Goal: Transaction & Acquisition: Purchase product/service

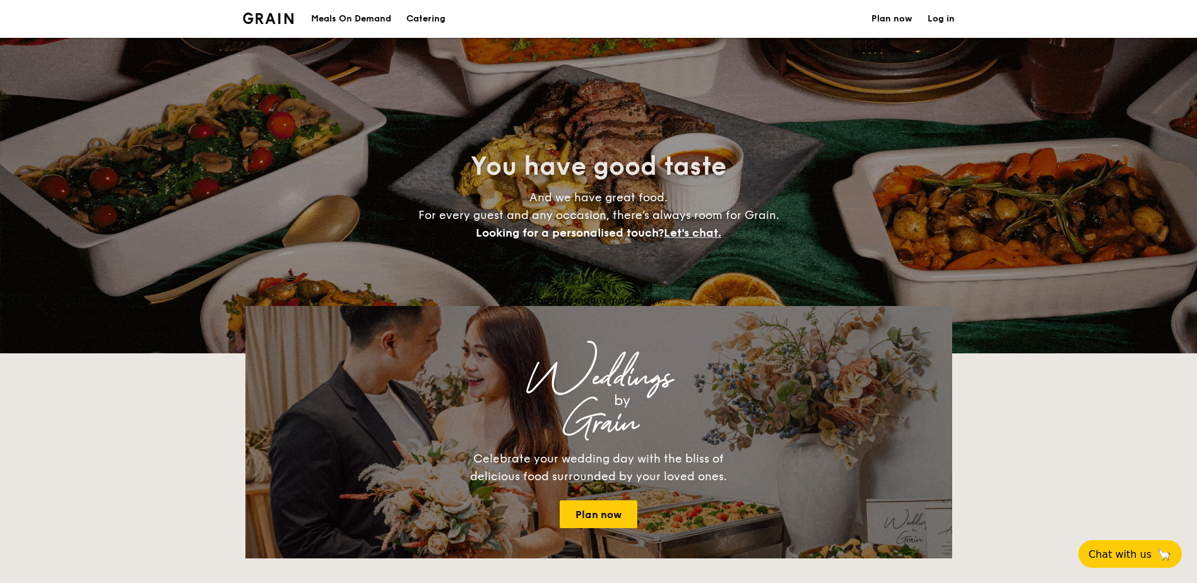
select select
click at [336, 10] on div "Meals On Demand" at bounding box center [351, 19] width 80 height 38
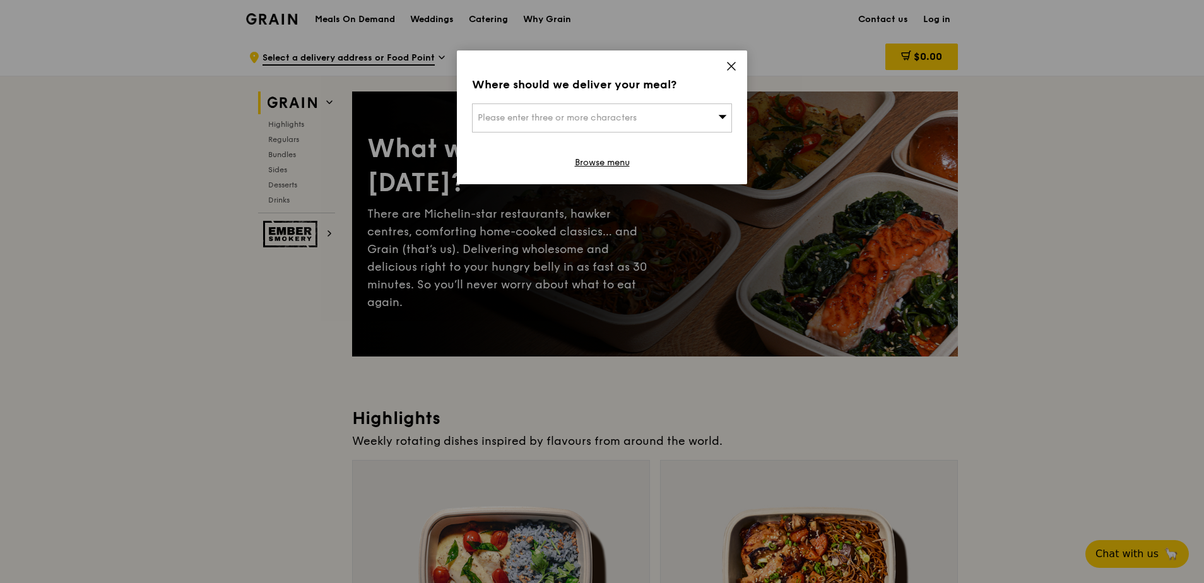
click at [731, 69] on icon at bounding box center [731, 66] width 11 height 11
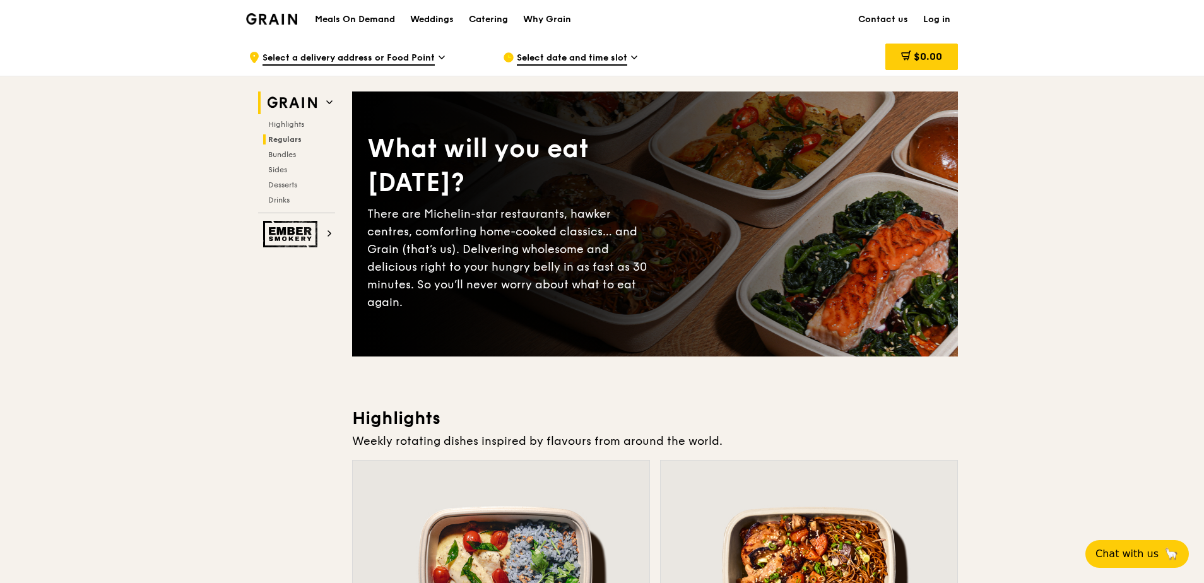
click at [284, 140] on span "Regulars" at bounding box center [284, 139] width 33 height 9
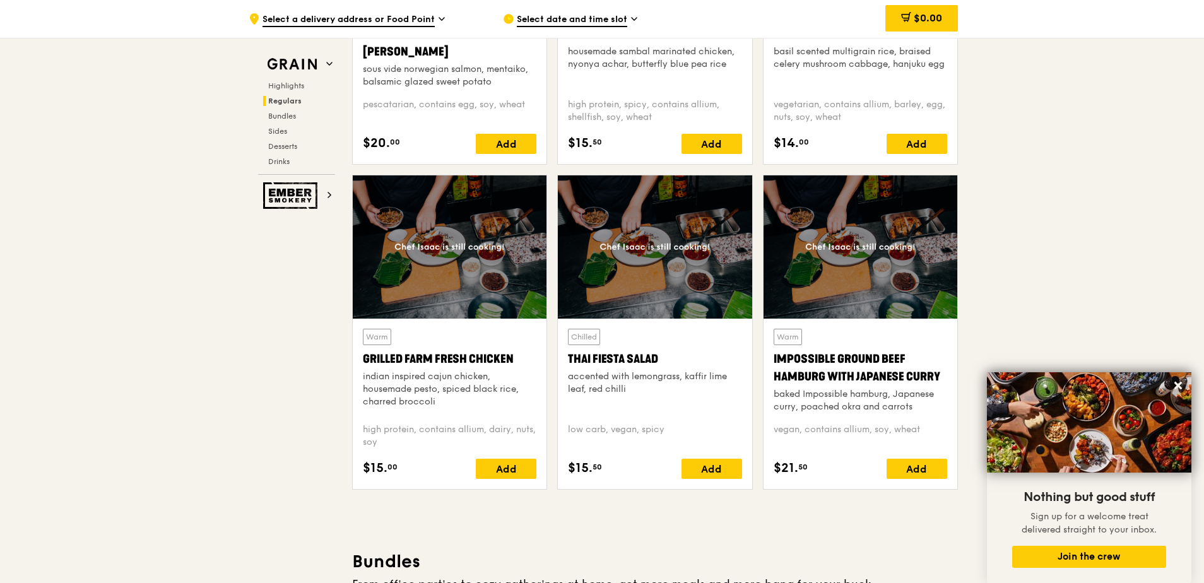
scroll to position [1323, 0]
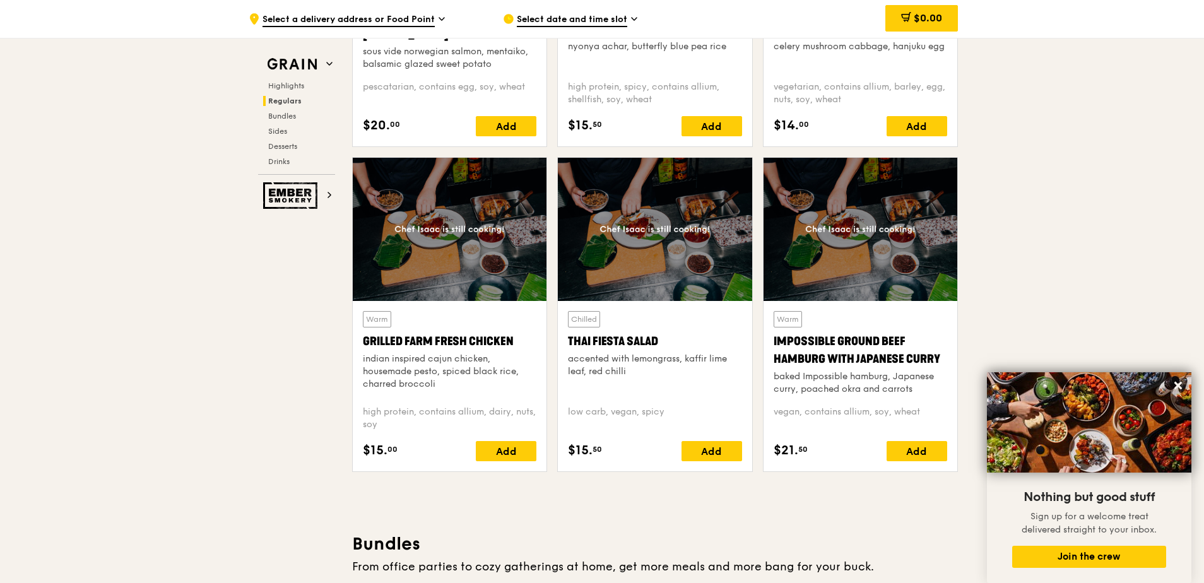
click at [449, 343] on div "Grilled Farm Fresh Chicken" at bounding box center [450, 342] width 174 height 18
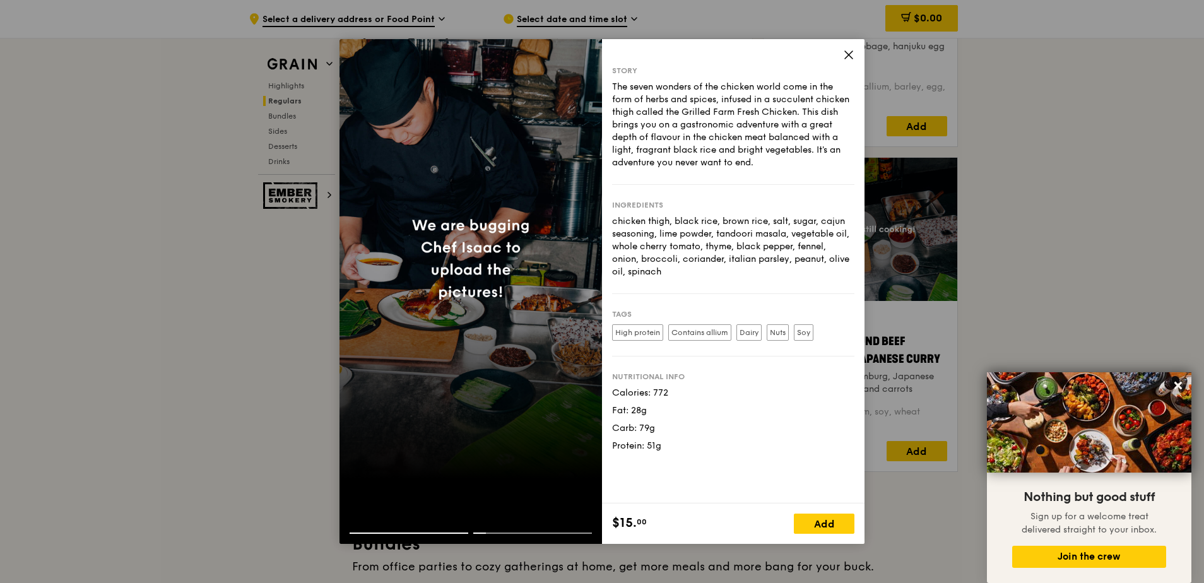
click at [853, 50] on icon at bounding box center [848, 54] width 11 height 11
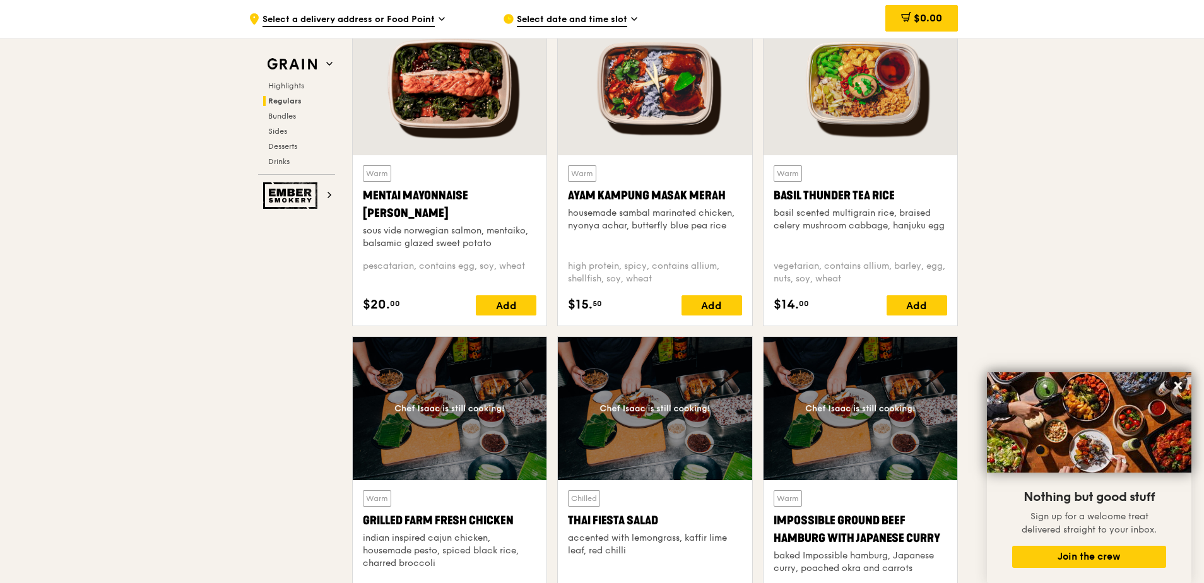
scroll to position [1133, 0]
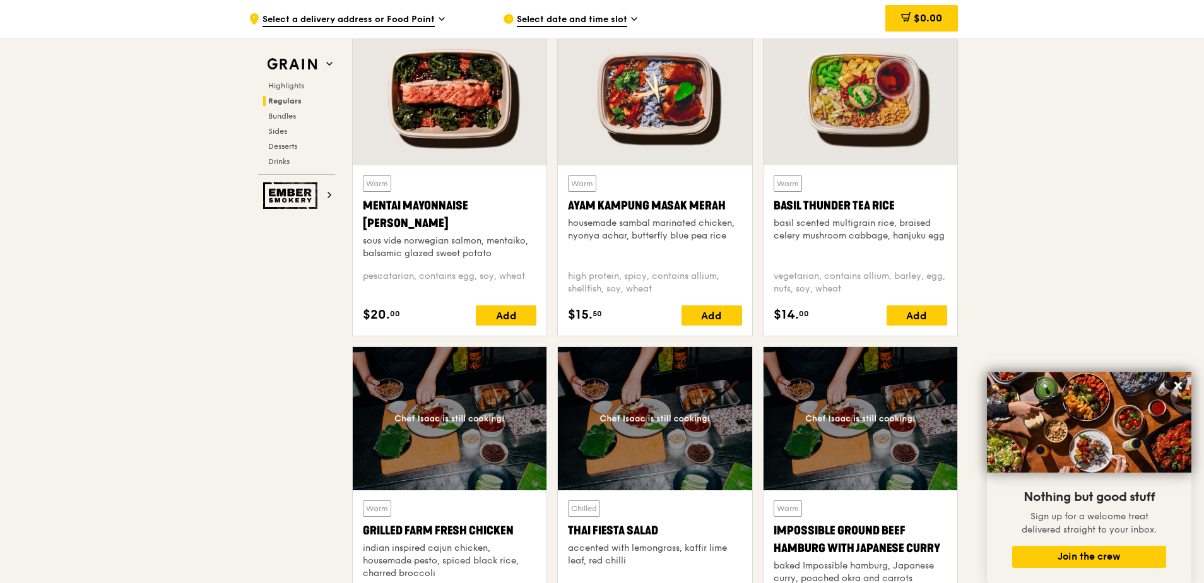
click at [682, 203] on div "Ayam Kampung Masak Merah" at bounding box center [655, 206] width 174 height 18
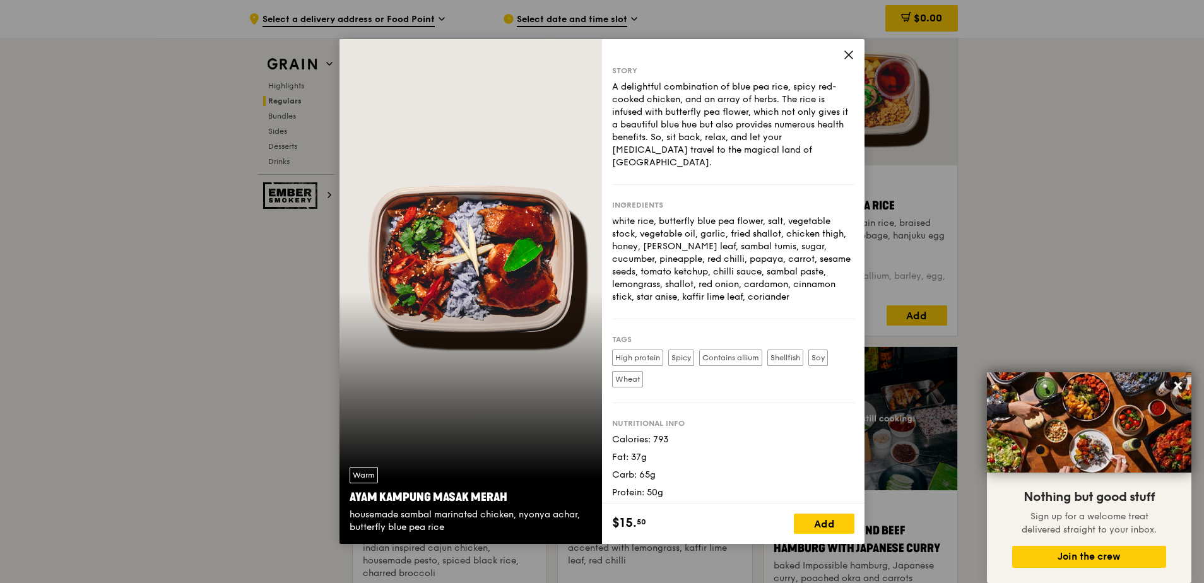
click at [839, 52] on div "Story A delightful combination of blue pea rice, spicy red-cooked chicken, and …" at bounding box center [733, 271] width 263 height 464
click at [850, 54] on icon at bounding box center [849, 55] width 8 height 8
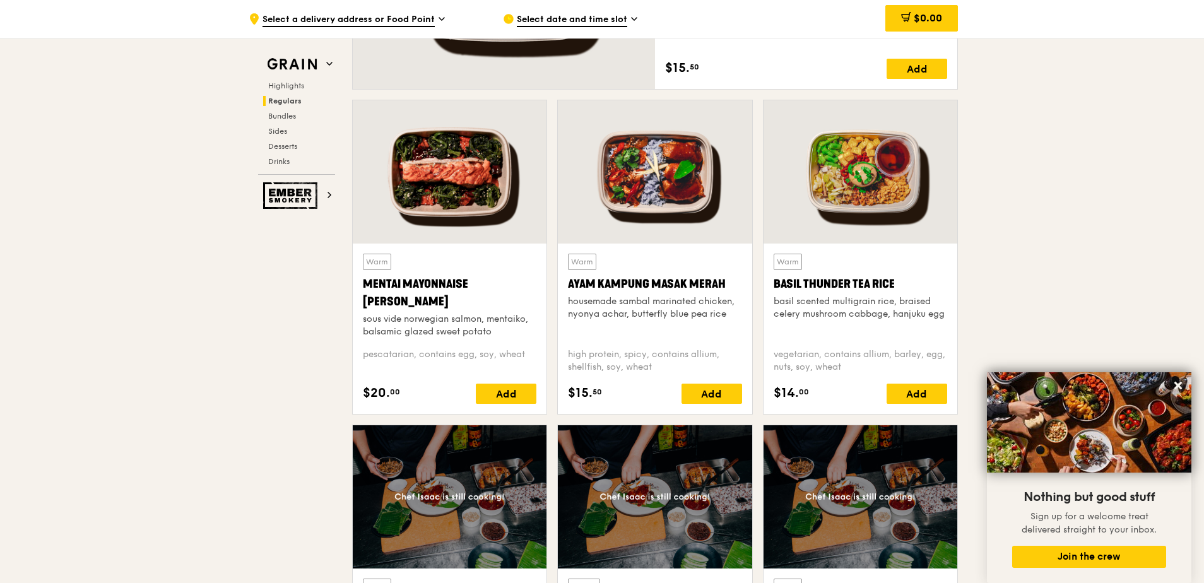
scroll to position [1007, 0]
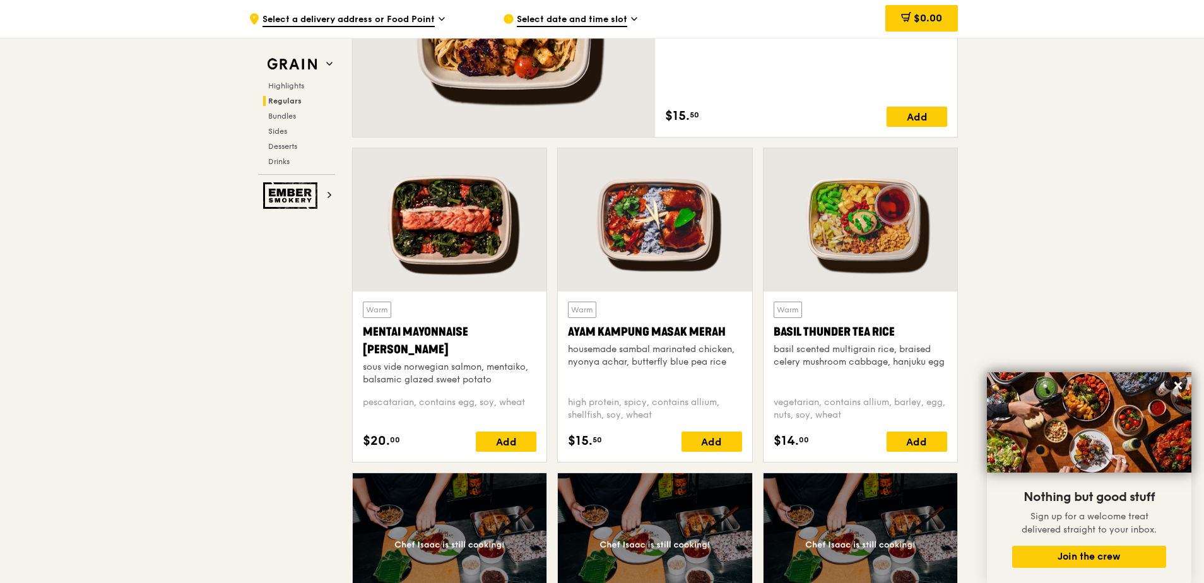
click at [468, 225] on div at bounding box center [450, 219] width 194 height 143
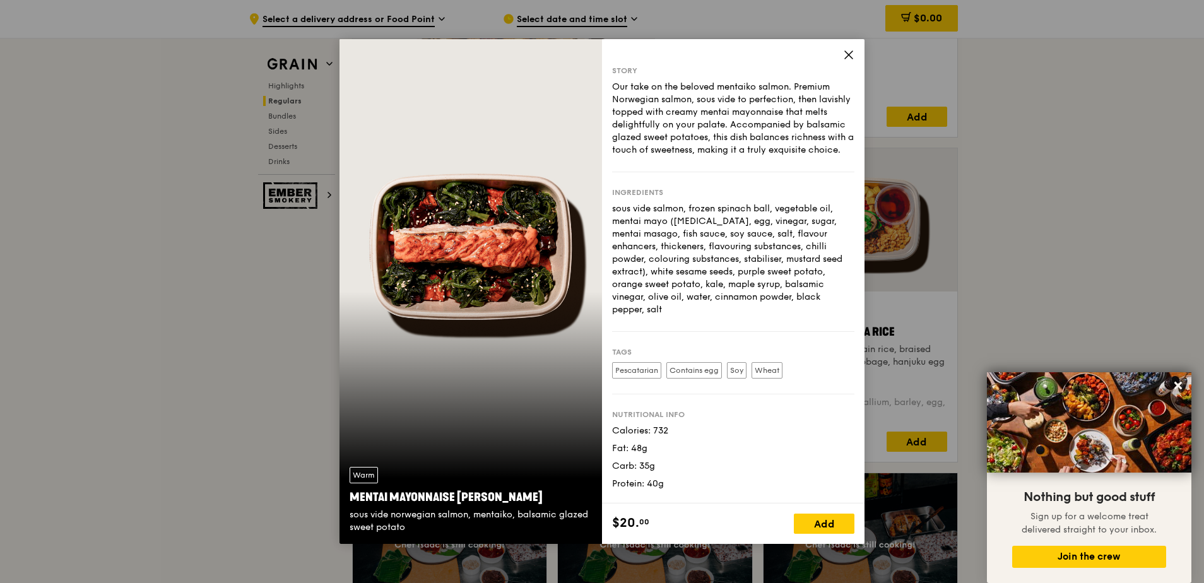
drag, startPoint x: 611, startPoint y: 208, endPoint x: 802, endPoint y: 298, distance: 211.2
click at [802, 298] on div "Story Our take on the beloved mentaiko salmon. Premium Norwegian salmon, sous v…" at bounding box center [733, 271] width 263 height 464
copy div "sous vide salmon, frozen spinach ball, vegetable oil, mentai mayo (soybean oil,…"
click at [730, 95] on div "Our take on the beloved mentaiko salmon. Premium Norwegian salmon, sous vide to…" at bounding box center [733, 119] width 242 height 76
click at [851, 53] on icon at bounding box center [849, 55] width 8 height 8
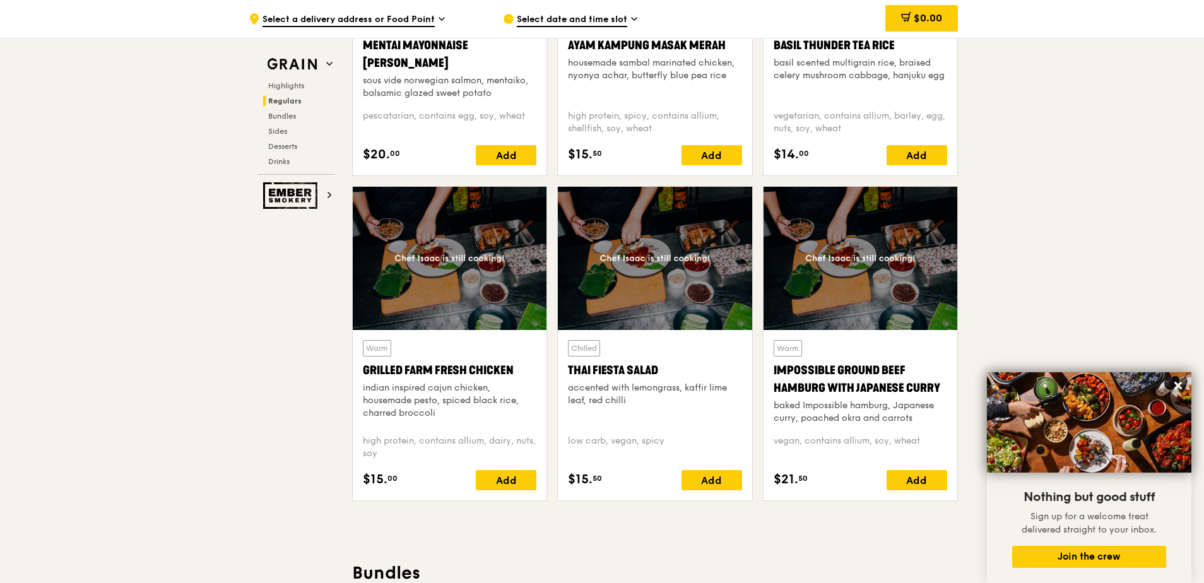
scroll to position [1323, 0]
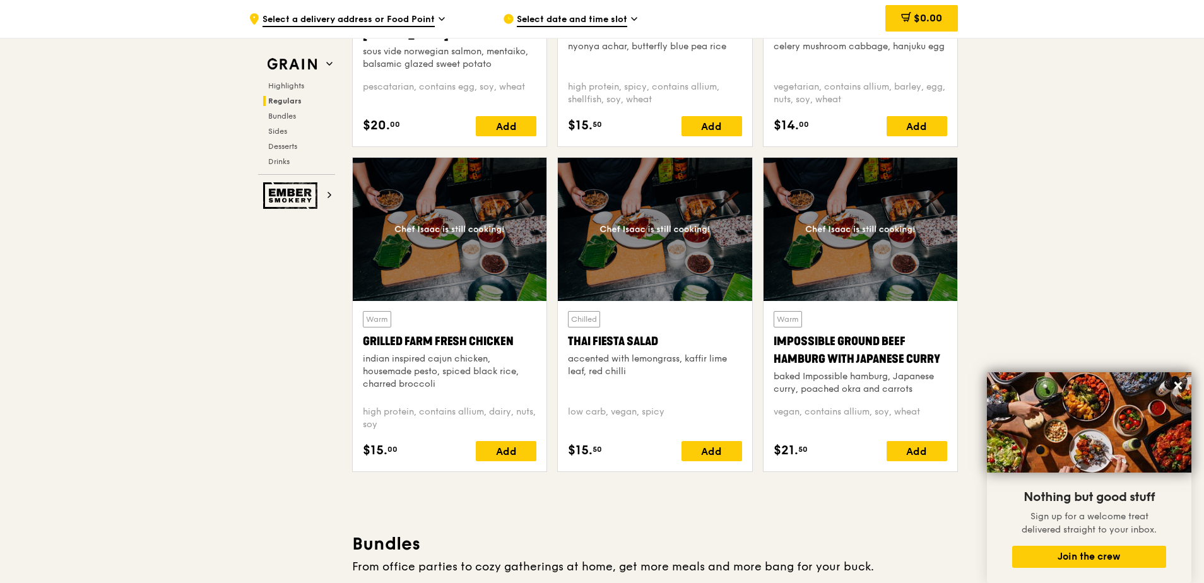
click at [851, 345] on div "Impossible Ground Beef Hamburg with Japanese Curry" at bounding box center [861, 350] width 174 height 35
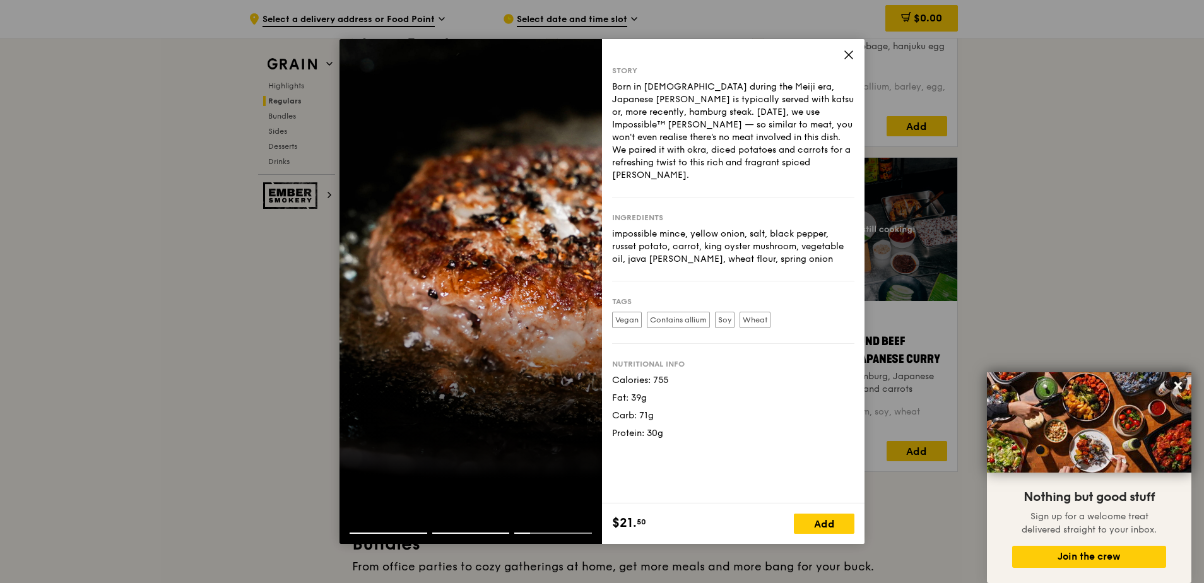
click at [848, 54] on icon at bounding box center [849, 55] width 8 height 8
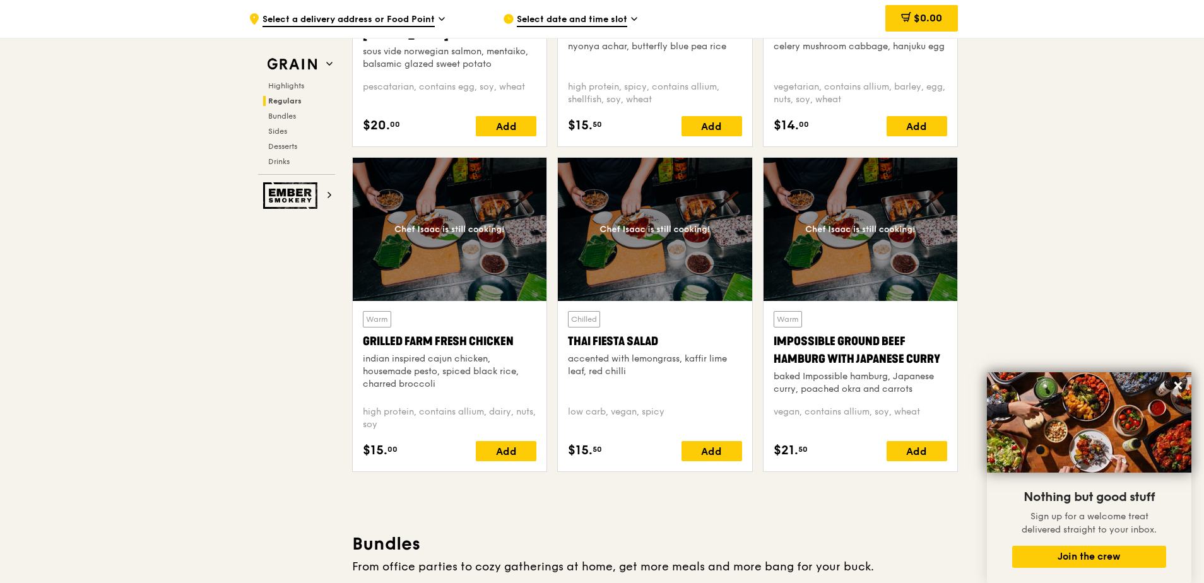
click at [396, 360] on div "indian inspired cajun chicken, housemade pesto, spiced black rice, charred broc…" at bounding box center [450, 372] width 174 height 38
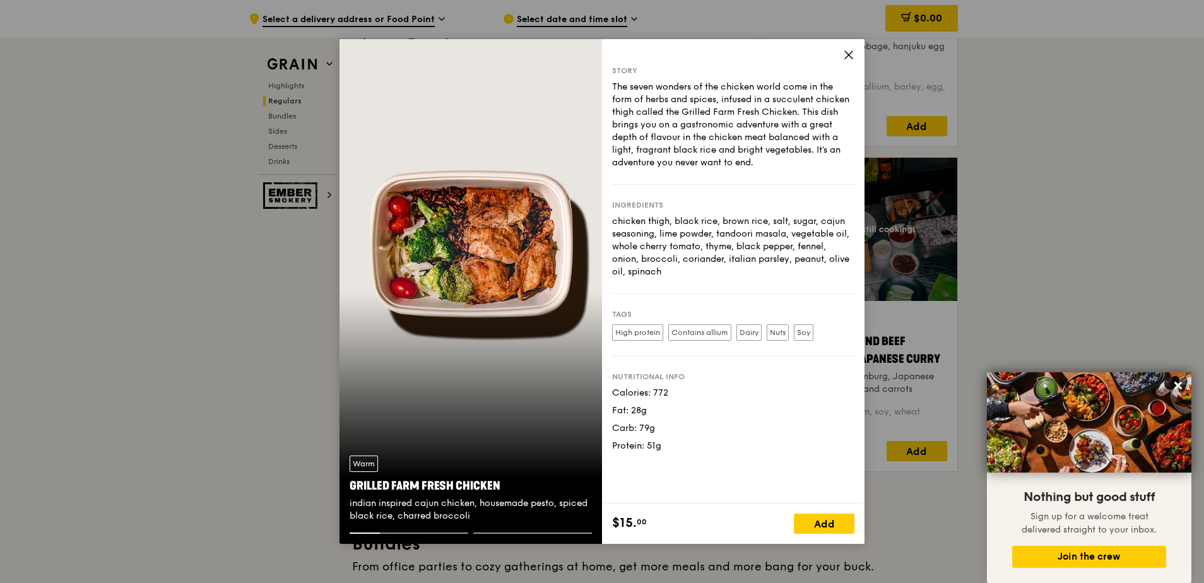
click at [611, 86] on div "Story The seven wonders of the chicken world come in the form of herbs and spic…" at bounding box center [733, 271] width 263 height 464
drag, startPoint x: 613, startPoint y: 86, endPoint x: 761, endPoint y: 165, distance: 168.0
click at [761, 165] on div "The seven wonders of the chicken world come in the form of herbs and spices, in…" at bounding box center [733, 125] width 242 height 88
copy div "The seven wonders of the chicken world come in the form of herbs and spices, in…"
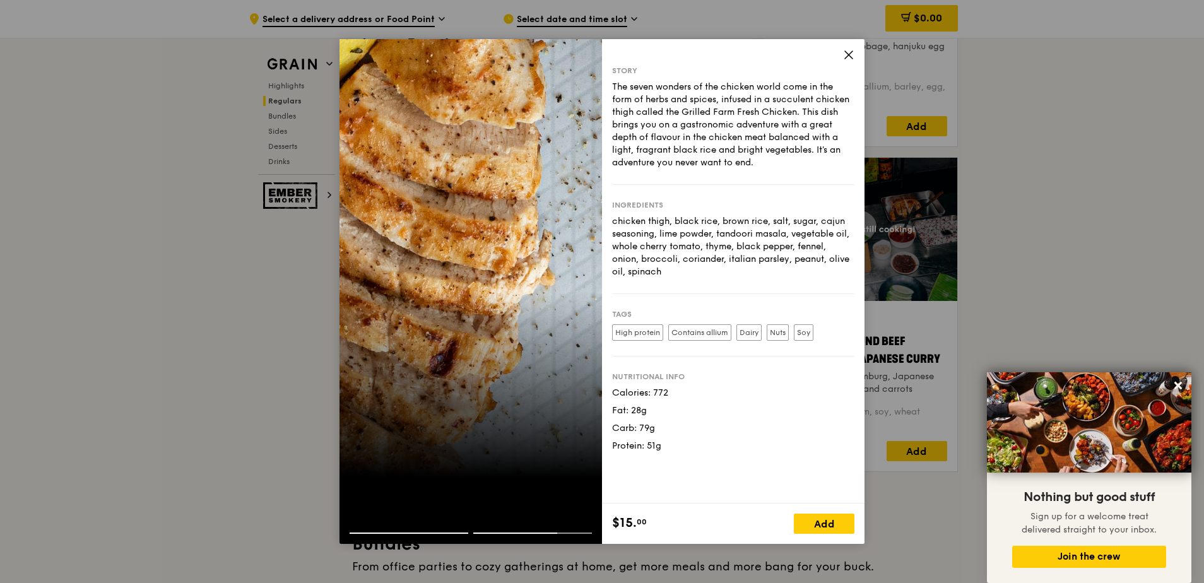
click at [853, 52] on icon at bounding box center [849, 55] width 8 height 8
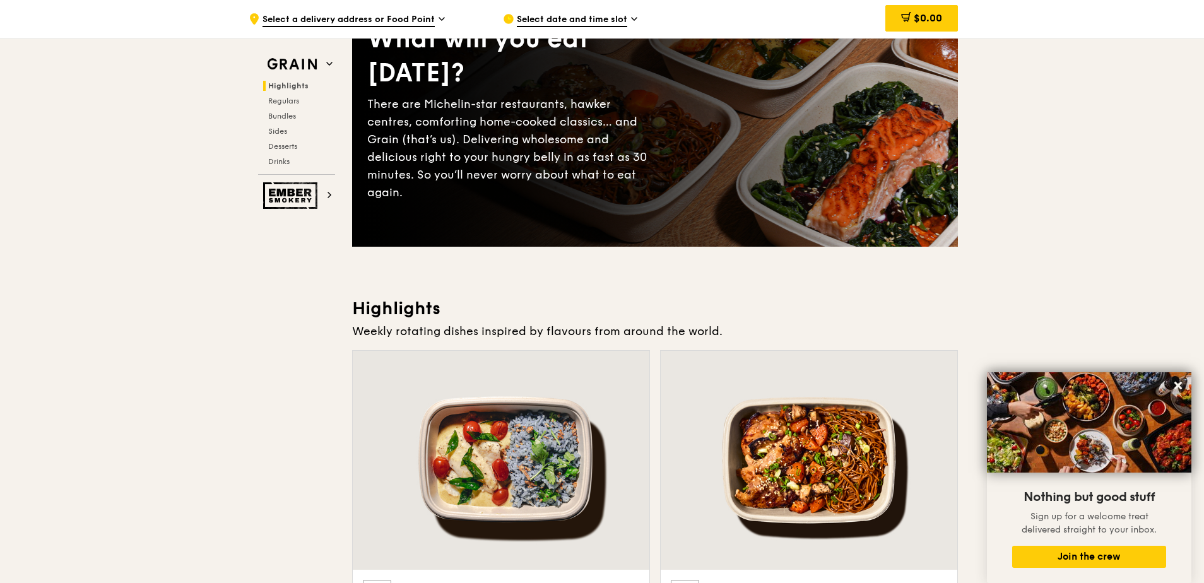
scroll to position [126, 0]
